Goal: Task Accomplishment & Management: Use online tool/utility

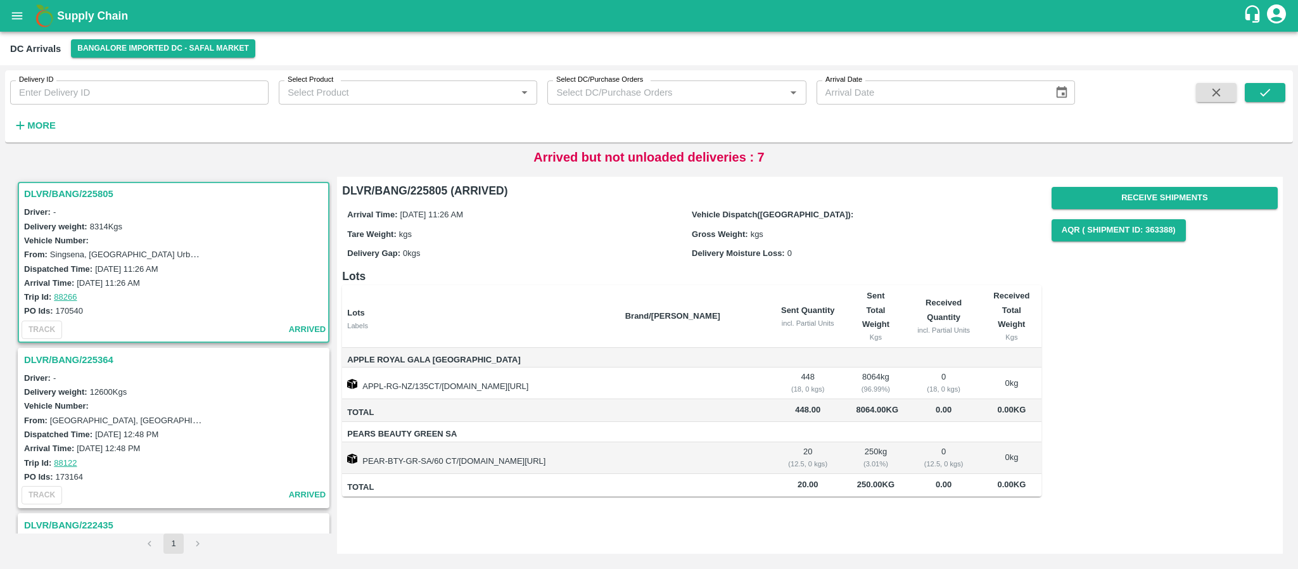
scroll to position [673, 0]
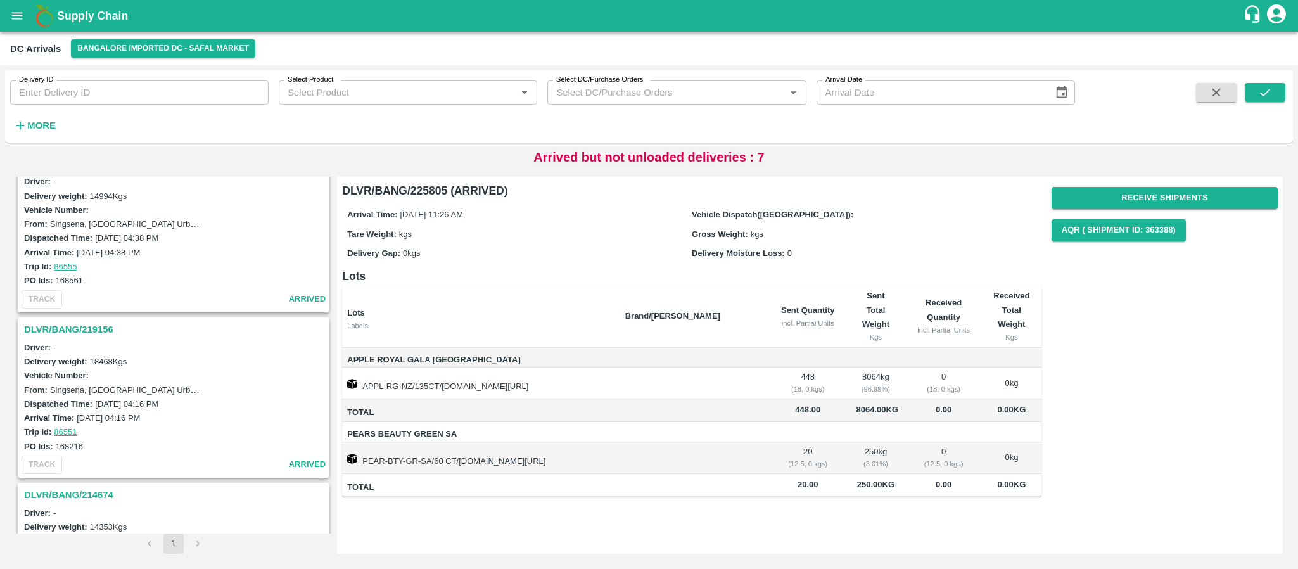
scroll to position [591, 0]
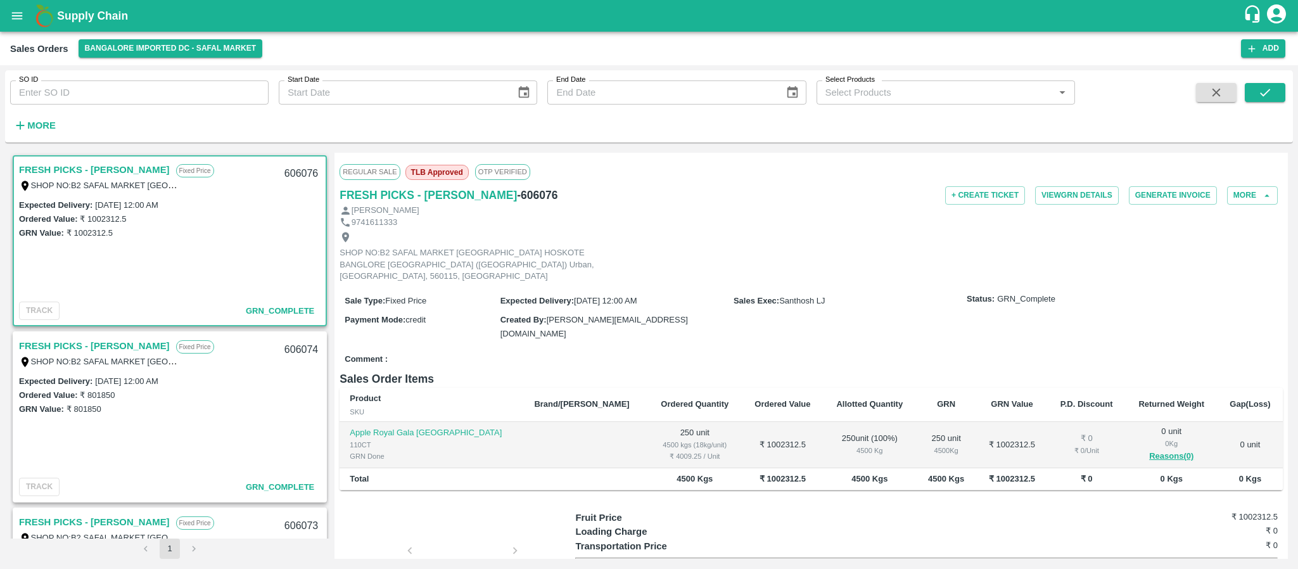
drag, startPoint x: 1287, startPoint y: 364, endPoint x: 1287, endPoint y: 414, distance: 50.7
click at [1287, 414] on div "Regular Sale TLB Approved OTP VERIFIED FRESH PICKS - KIRAN N - 606076 + Create …" at bounding box center [810, 356] width 953 height 406
drag, startPoint x: 538, startPoint y: 82, endPoint x: 552, endPoint y: 99, distance: 21.2
click at [552, 99] on div "End Date End Date" at bounding box center [671, 87] width 269 height 34
click at [1263, 50] on button "Add" at bounding box center [1263, 48] width 44 height 18
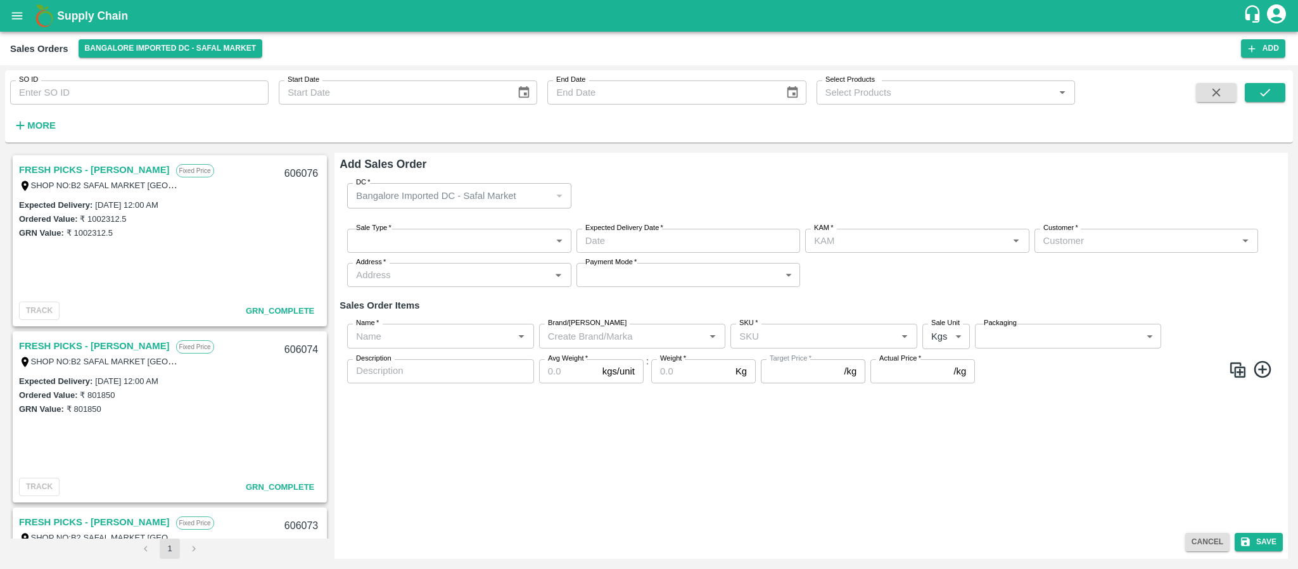
type input "Santhosh LJ"
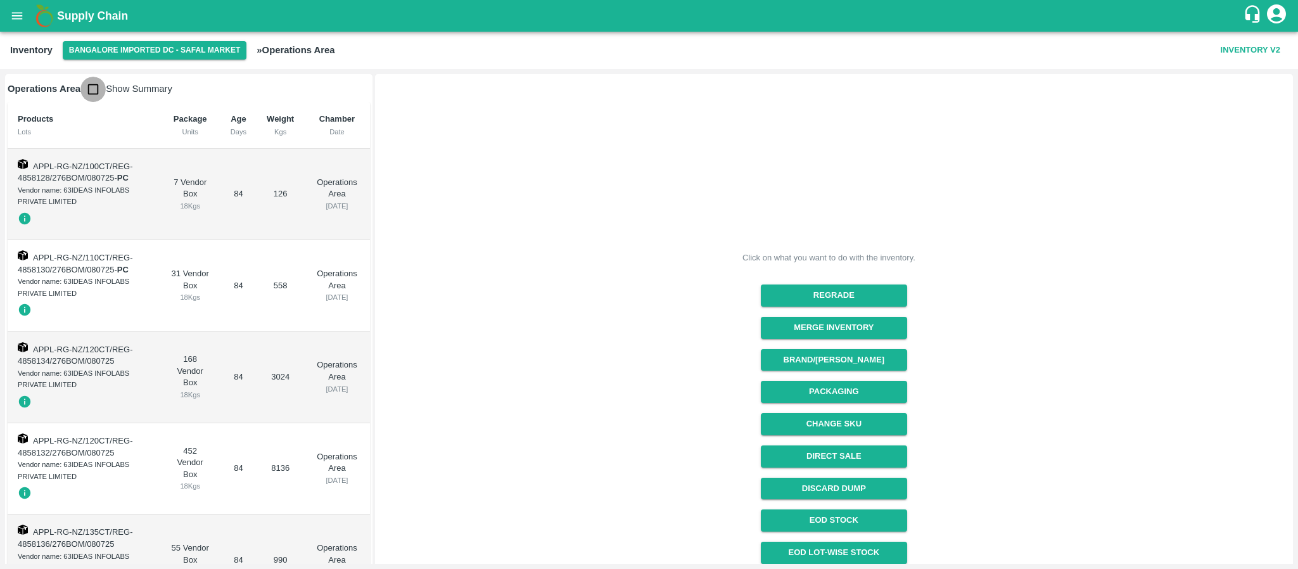
click at [90, 90] on input "checkbox" at bounding box center [92, 89] width 25 height 25
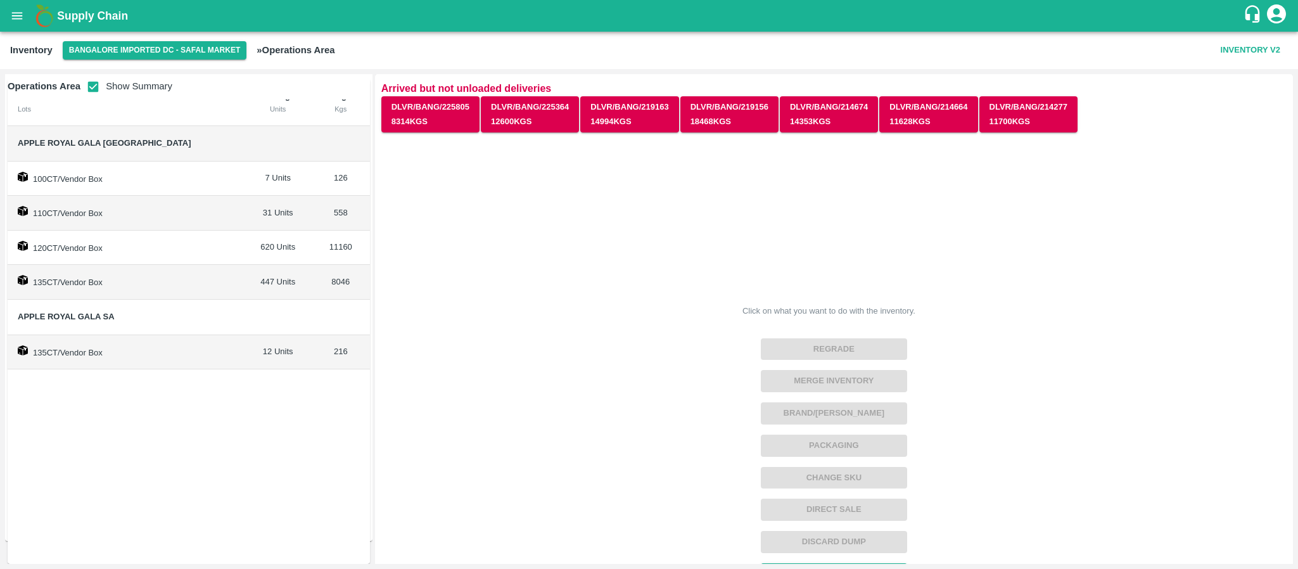
scroll to position [8, 0]
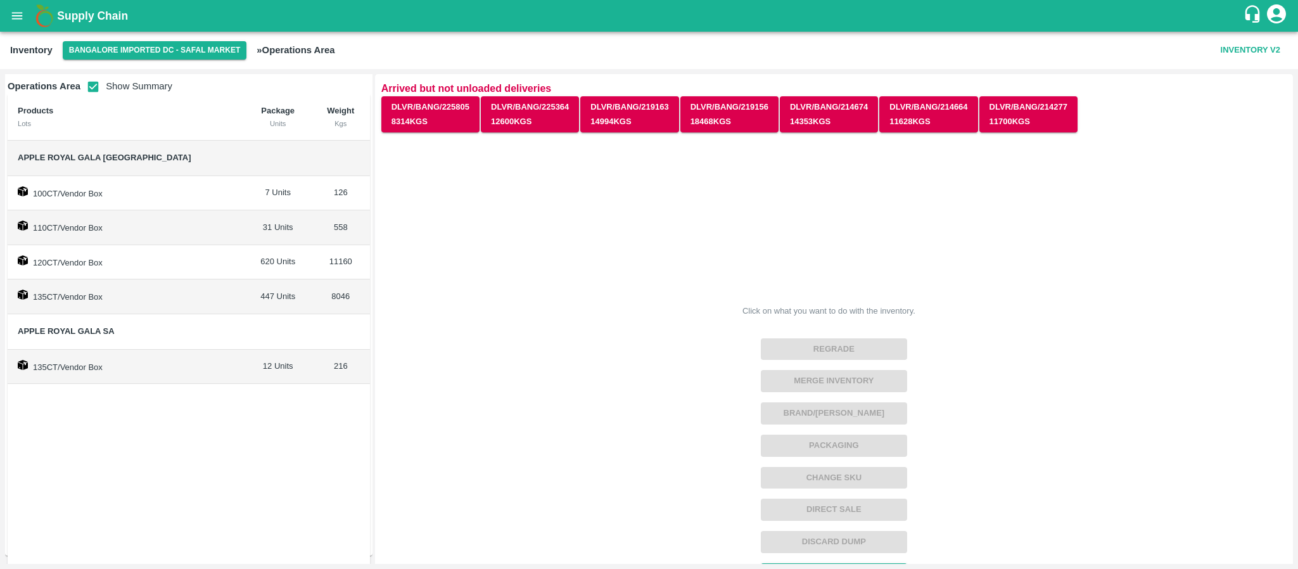
click at [616, 298] on div "Click on what you want to do with the inventory. Regrade Merge Inventory Brand/…" at bounding box center [828, 403] width 915 height 558
click at [245, 367] on td "12 Units" at bounding box center [278, 367] width 67 height 35
click at [91, 79] on input "checkbox" at bounding box center [92, 86] width 25 height 25
checkbox input "false"
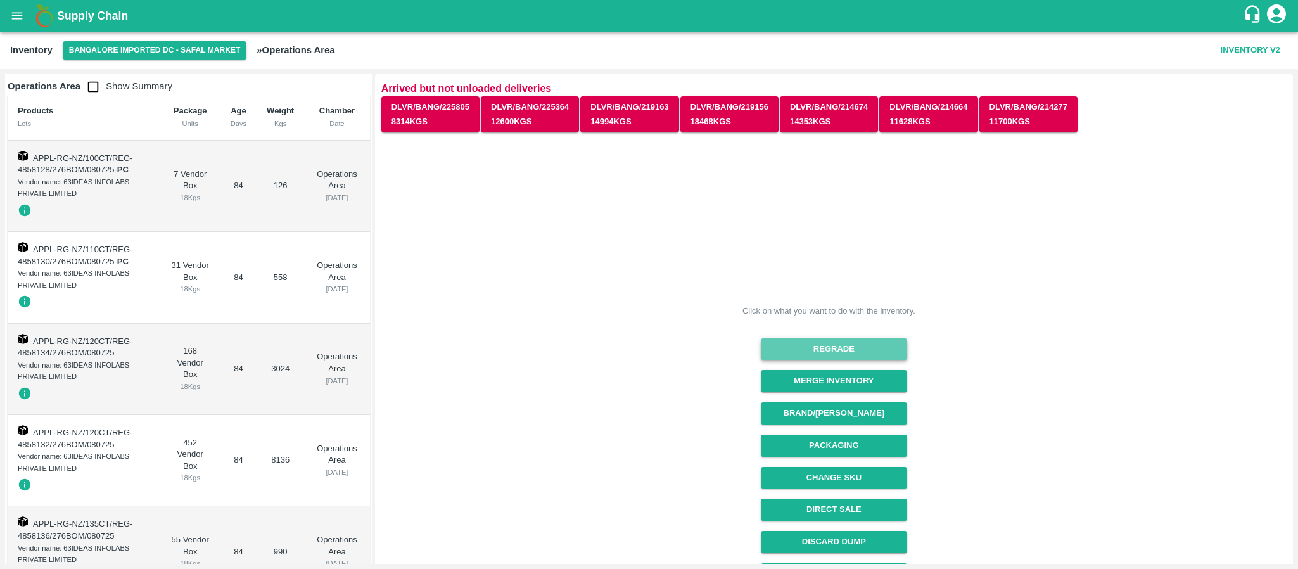
click at [832, 352] on button "Regrade" at bounding box center [834, 349] width 146 height 22
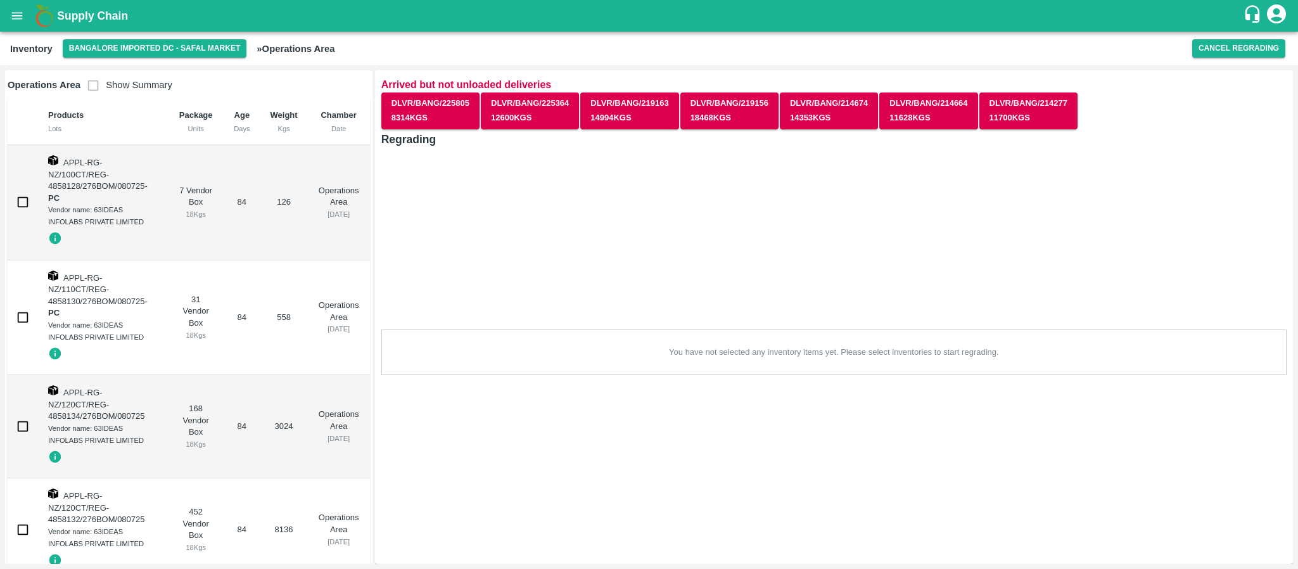
scroll to position [352, 0]
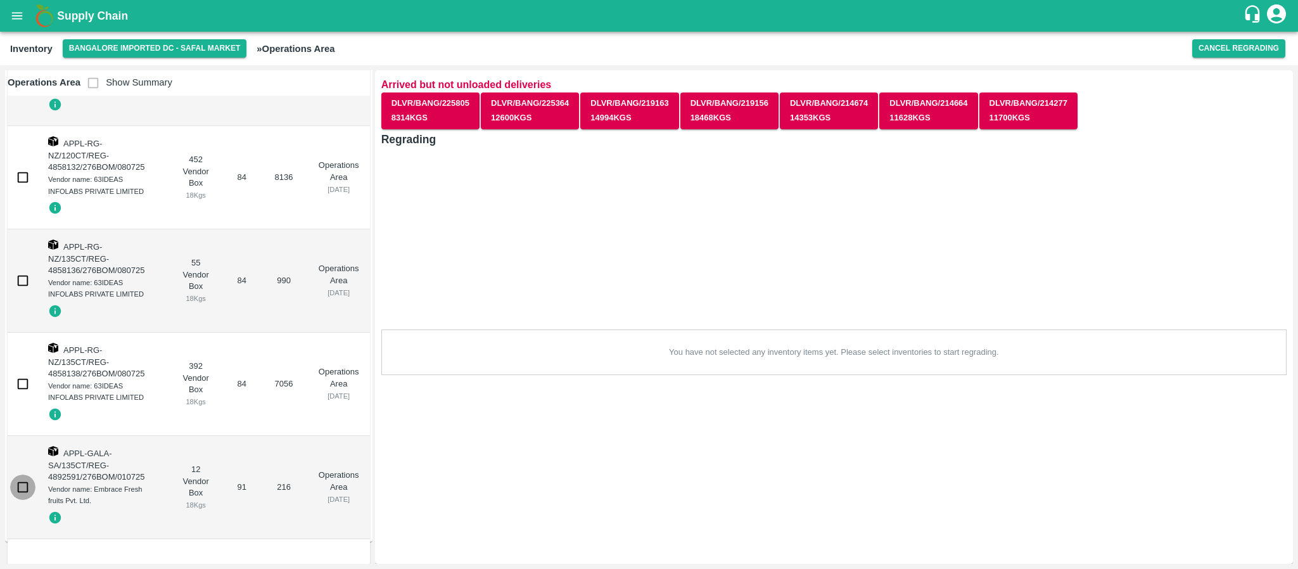
click at [15, 488] on input "checkbox" at bounding box center [22, 486] width 25 height 25
checkbox input "true"
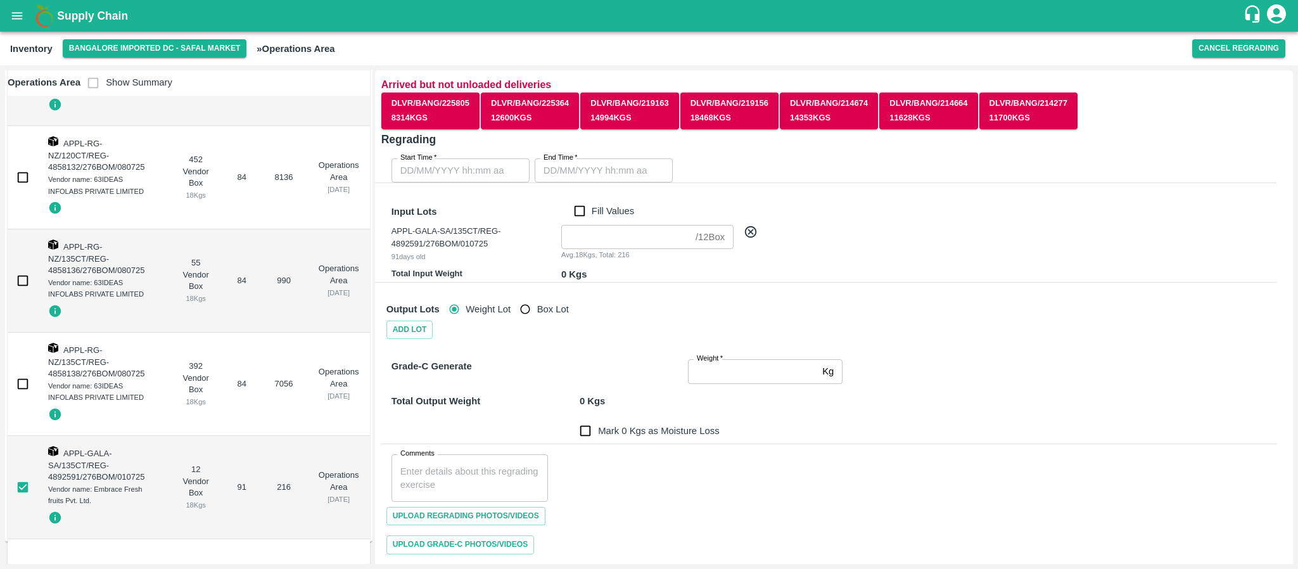
type input "DD/MM/YYYY hh:mm aa"
click at [489, 167] on input "DD/MM/YYYY hh:mm aa" at bounding box center [455, 170] width 129 height 24
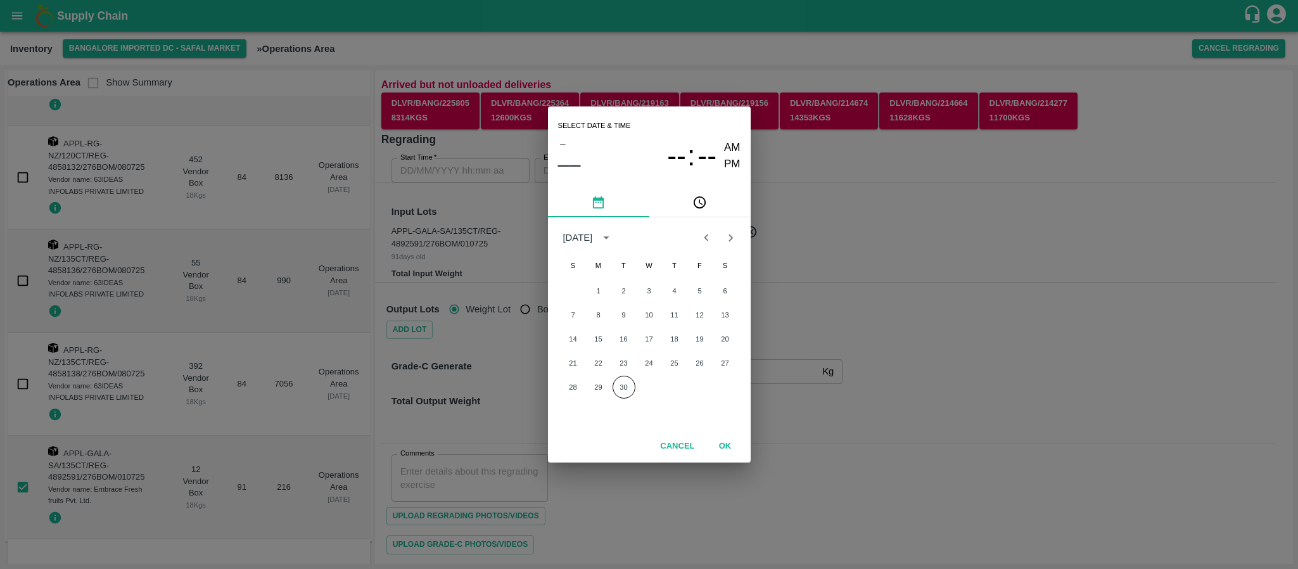
click at [954, 249] on div "Select date & time – –– -- : -- AM PM September 2025 S M T W T F S 1 2 3 4 5 6 …" at bounding box center [649, 284] width 1298 height 569
type input "DD/MM/YYYY hh:mm aa"
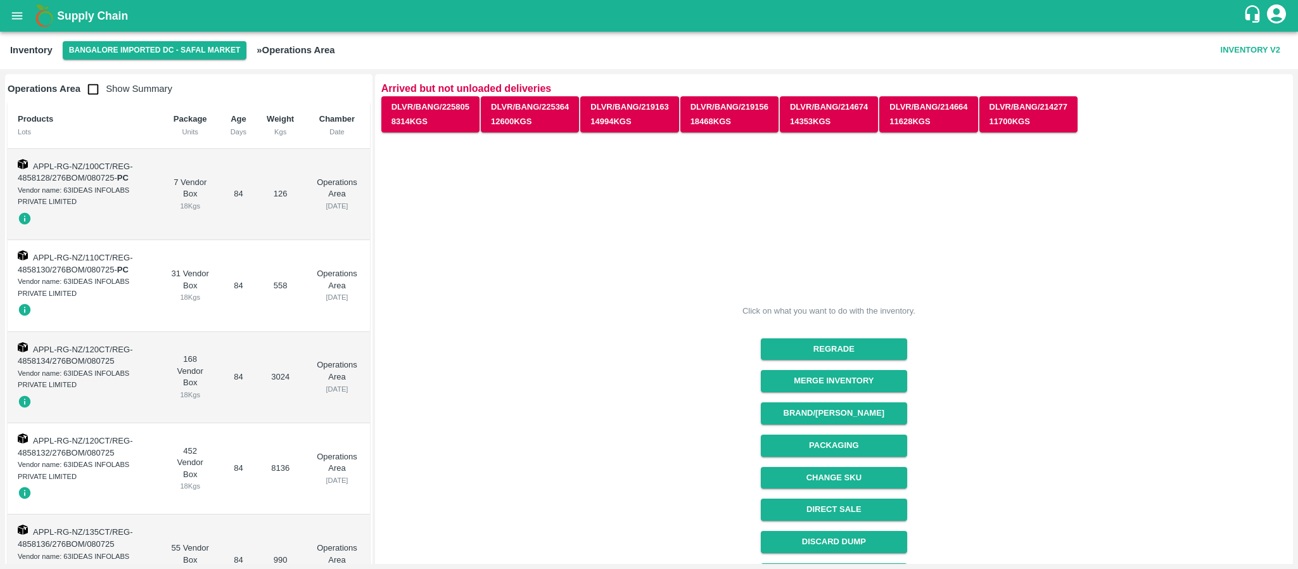
click at [423, 305] on div "Click on what you want to do with the inventory. Regrade Merge Inventory Brand/…" at bounding box center [828, 403] width 915 height 558
click at [95, 98] on input "checkbox" at bounding box center [92, 89] width 25 height 25
checkbox input "true"
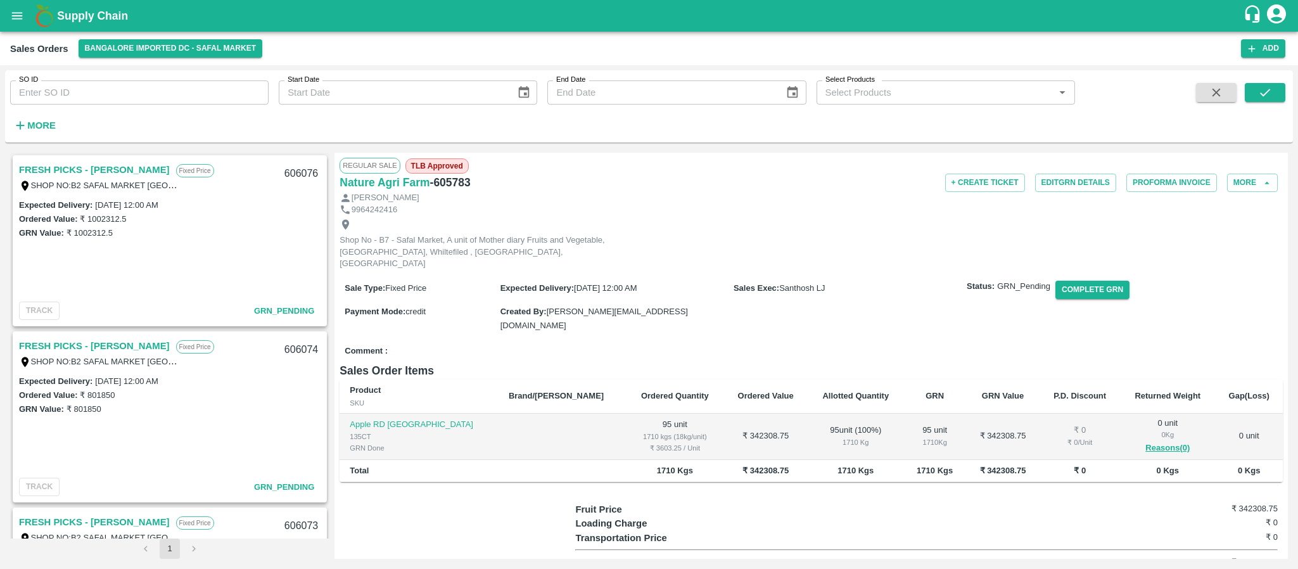
scroll to position [1392, 0]
